Goal: Task Accomplishment & Management: Manage account settings

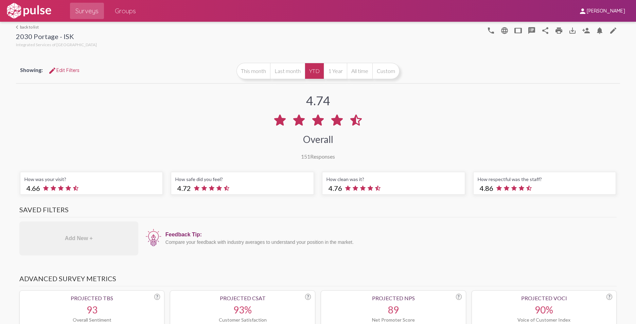
click at [122, 9] on span "Groups" at bounding box center [125, 11] width 21 height 12
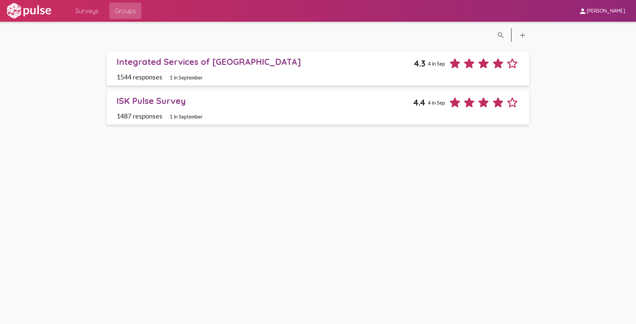
click at [91, 12] on span "Surveys" at bounding box center [86, 11] width 23 height 12
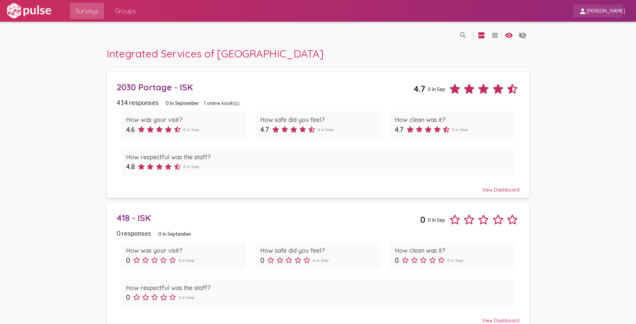
click at [602, 10] on span "[PERSON_NAME]" at bounding box center [605, 11] width 38 height 6
click at [592, 27] on button "Sign Out" at bounding box center [601, 28] width 38 height 16
